Goal: Learn about a topic: Learn about a topic

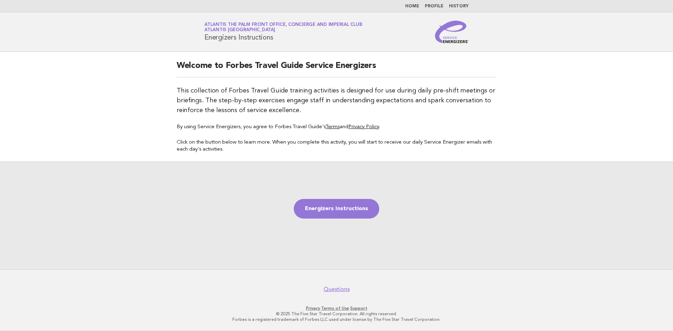
click at [414, 5] on link "Home" at bounding box center [412, 6] width 14 height 4
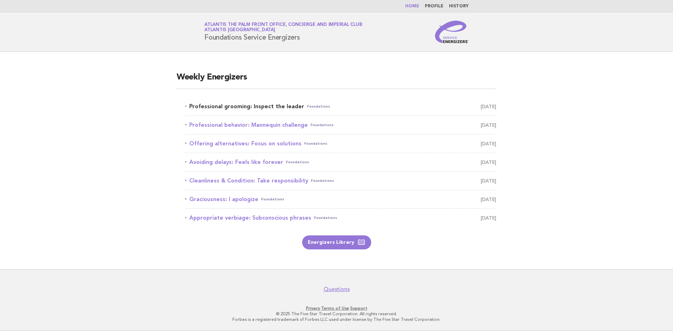
click at [258, 106] on link "Professional grooming: Inspect the leader Foundations [DATE]" at bounding box center [340, 107] width 311 height 10
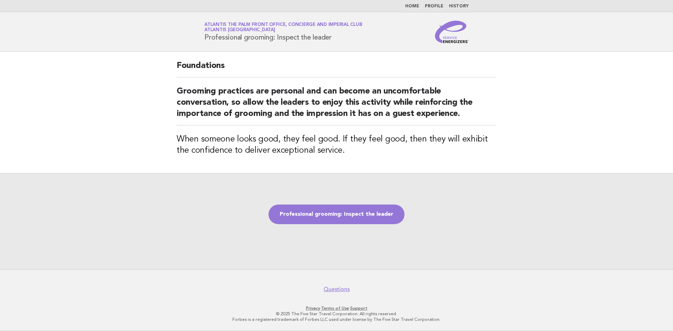
drag, startPoint x: 205, startPoint y: 36, endPoint x: 333, endPoint y: 36, distance: 128.6
click at [333, 36] on h1 "Service Energizers Atlantis The Palm Front Office, Concierge and Imperial Club …" at bounding box center [283, 32] width 158 height 18
copy h1 "Professional grooming: Inspect the leader"
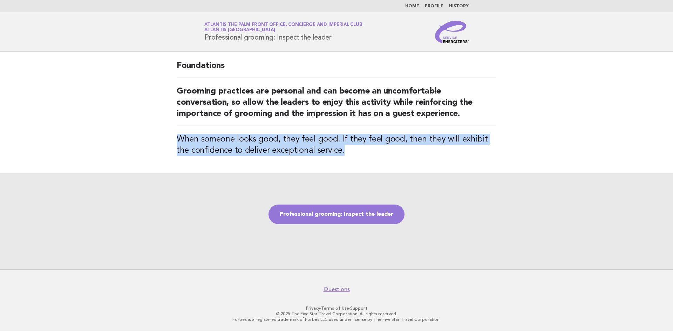
drag, startPoint x: 173, startPoint y: 137, endPoint x: 337, endPoint y: 154, distance: 164.9
click at [337, 154] on div "Foundations Grooming practices are personal and can become an uncomfortable con…" at bounding box center [336, 112] width 336 height 121
copy h3 "When someone looks good, they feel good. If they feel good, then they will exhi…"
click at [377, 217] on link "Professional grooming: Inspect the leader" at bounding box center [336, 215] width 136 height 20
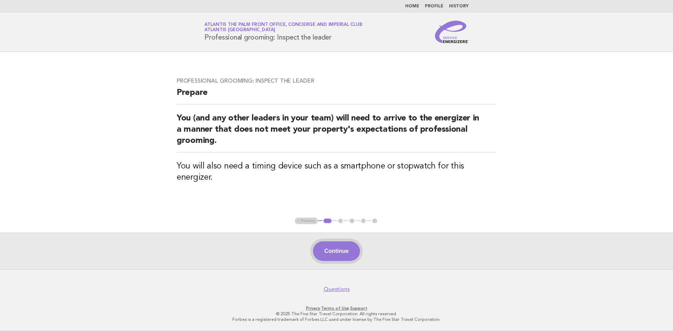
click at [338, 253] on button "Continue" at bounding box center [336, 251] width 47 height 20
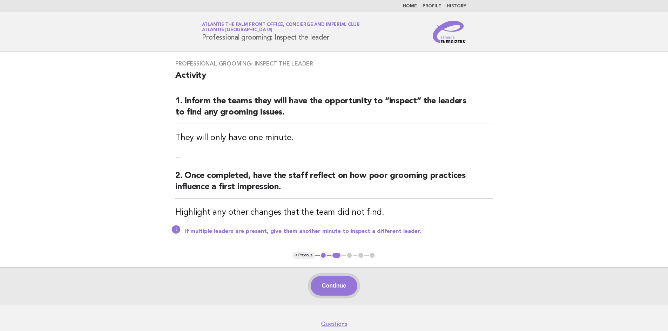
click at [345, 284] on button "Continue" at bounding box center [334, 286] width 47 height 20
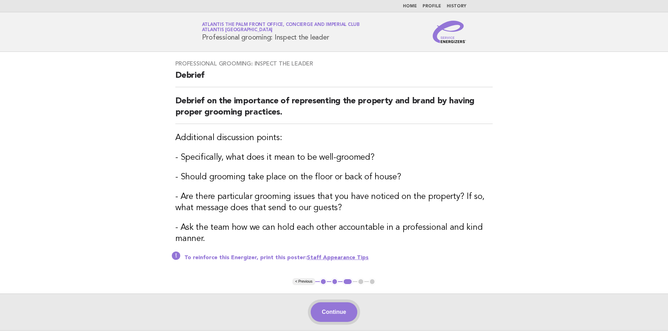
click at [334, 313] on button "Continue" at bounding box center [334, 312] width 47 height 20
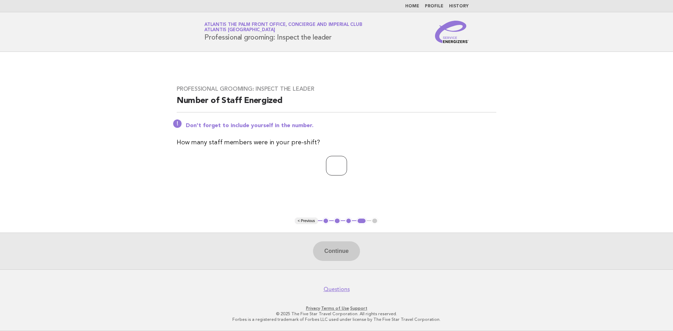
click at [327, 166] on input "number" at bounding box center [336, 166] width 21 height 20
type input "*"
click at [341, 250] on button "Continue" at bounding box center [336, 251] width 47 height 20
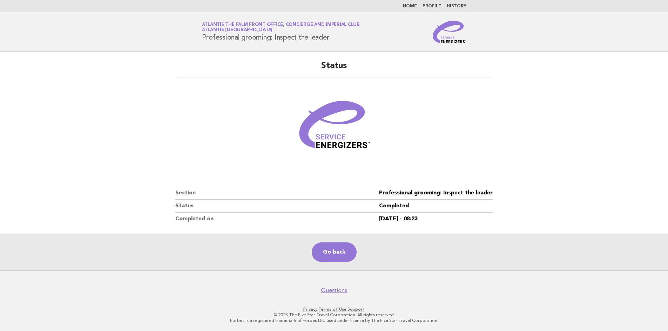
drag, startPoint x: 567, startPoint y: 159, endPoint x: 457, endPoint y: 127, distance: 114.0
click at [567, 159] on main "Status Section Professional grooming: Inspect the leader Status Completed Compl…" at bounding box center [334, 161] width 668 height 219
